Goal: Communication & Community: Answer question/provide support

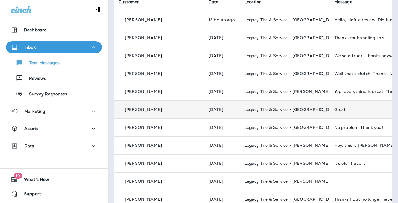
scroll to position [54, 0]
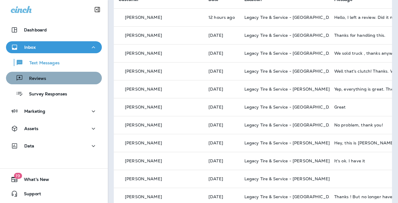
click at [41, 78] on p "Reviews" at bounding box center [34, 79] width 23 height 6
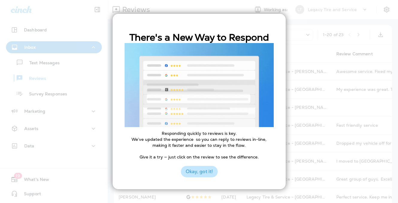
click at [201, 176] on button "Okay, got it!" at bounding box center [199, 171] width 37 height 11
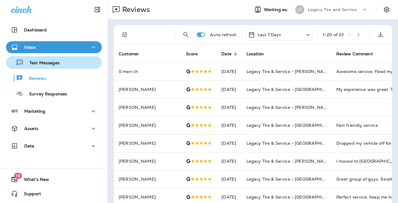
click at [43, 63] on p "Text Messages" at bounding box center [41, 63] width 36 height 6
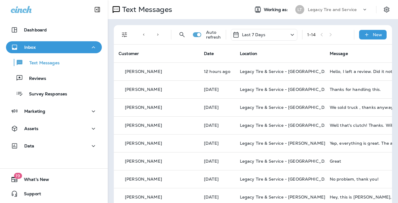
click at [293, 34] on icon at bounding box center [292, 34] width 7 height 7
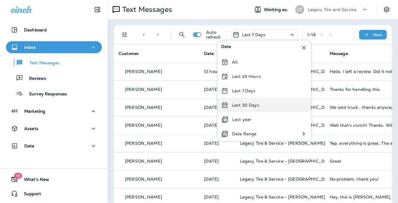
click at [260, 107] on div "Last 30 Days" at bounding box center [264, 105] width 93 height 14
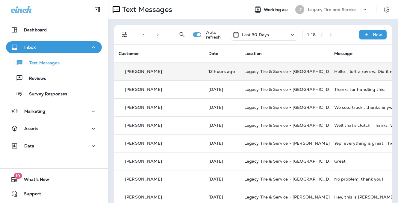
click at [368, 76] on td "Hello, I left a review. Did it not go through?" at bounding box center [374, 72] width 90 height 18
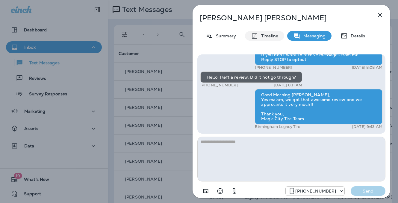
click at [270, 37] on p "Timeline" at bounding box center [268, 36] width 20 height 5
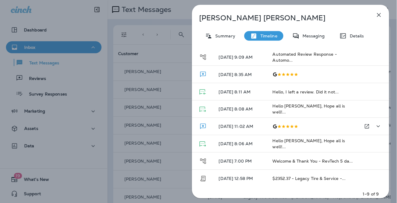
scroll to position [54, 0]
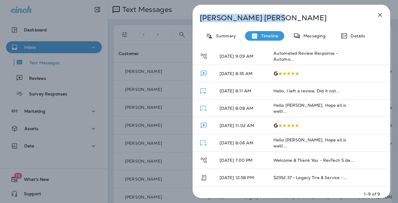
drag, startPoint x: 200, startPoint y: 18, endPoint x: 257, endPoint y: 23, distance: 57.7
click at [257, 23] on div "[PERSON_NAME] Summary Timeline Messaging Details Last 30 Days Type Type Date De…" at bounding box center [291, 103] width 198 height 197
copy p "[PERSON_NAME]"
click at [381, 14] on icon "button" at bounding box center [379, 14] width 7 height 7
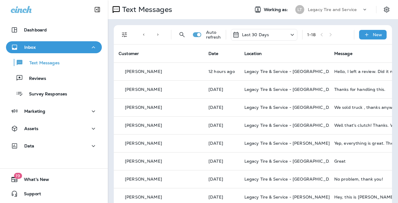
click at [360, 8] on div "Legacy Tire and Service" at bounding box center [335, 9] width 54 height 9
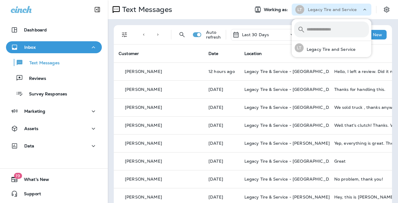
click at [360, 8] on div "Legacy Tire and Service" at bounding box center [335, 9] width 54 height 9
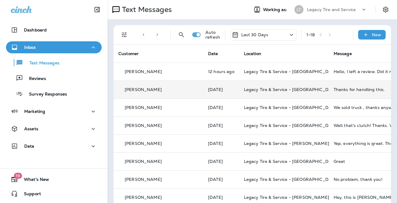
click at [362, 88] on div "Thanks for handling this." at bounding box center [374, 89] width 80 height 5
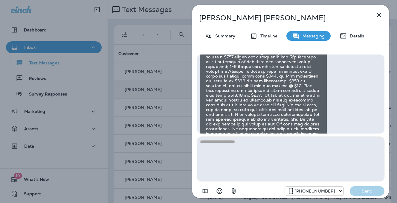
scroll to position [-101, 0]
click at [380, 14] on icon "button" at bounding box center [380, 15] width 4 height 4
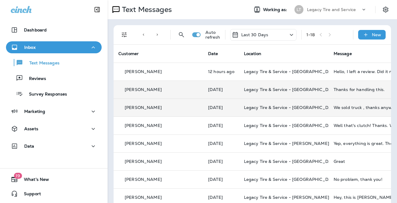
click at [340, 112] on td "We sold truck , thanks anyway" at bounding box center [374, 107] width 90 height 18
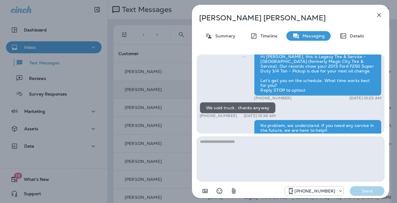
scroll to position [-116, 0]
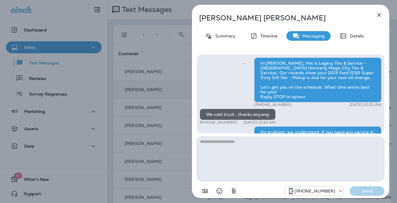
click at [380, 14] on icon "button" at bounding box center [379, 14] width 7 height 7
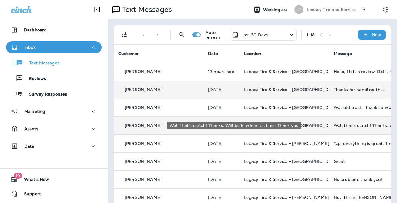
click at [337, 127] on div "Well that's clutch! Thanks. Will be in when it's time. Thank you" at bounding box center [374, 125] width 80 height 5
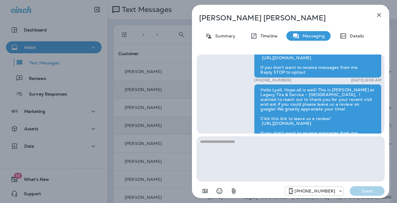
scroll to position [-262, 0]
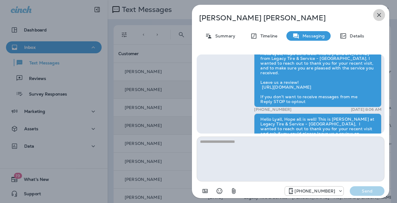
click at [379, 14] on icon "button" at bounding box center [379, 14] width 7 height 7
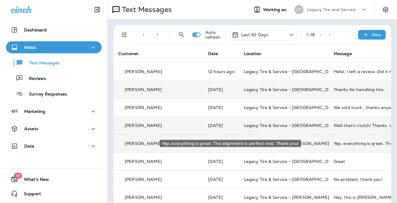
click at [334, 145] on div "Yep, everything is great. The alignment is perfect now. Thank you!" at bounding box center [374, 143] width 80 height 5
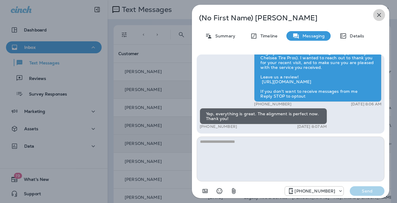
click at [379, 13] on icon "button" at bounding box center [379, 14] width 7 height 7
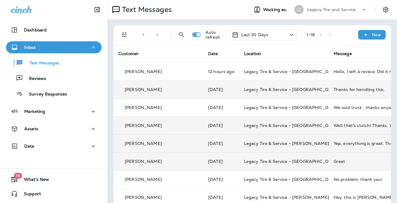
click at [334, 159] on div "Great" at bounding box center [374, 161] width 80 height 5
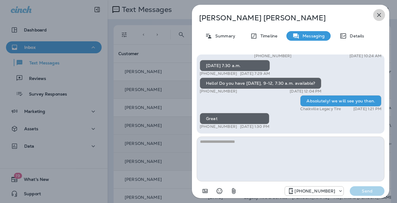
click at [379, 12] on icon "button" at bounding box center [379, 14] width 7 height 7
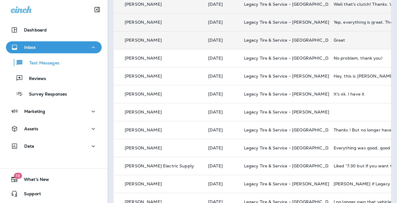
scroll to position [125, 0]
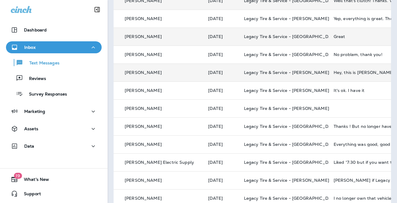
click at [340, 76] on td "Hey, this is [PERSON_NAME], [PERSON_NAME]'s wife. His email is [EMAIL_ADDRESS][…" at bounding box center [374, 72] width 90 height 18
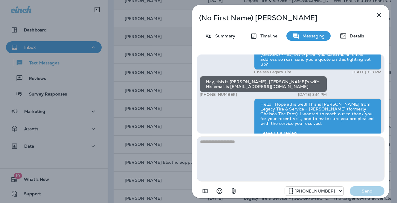
scroll to position [-42, 0]
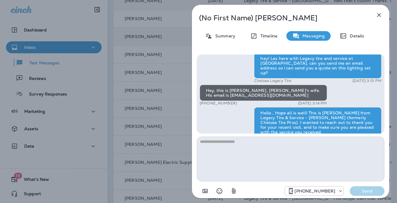
click at [380, 14] on icon "button" at bounding box center [379, 14] width 7 height 7
